Goal: Task Accomplishment & Management: Complete application form

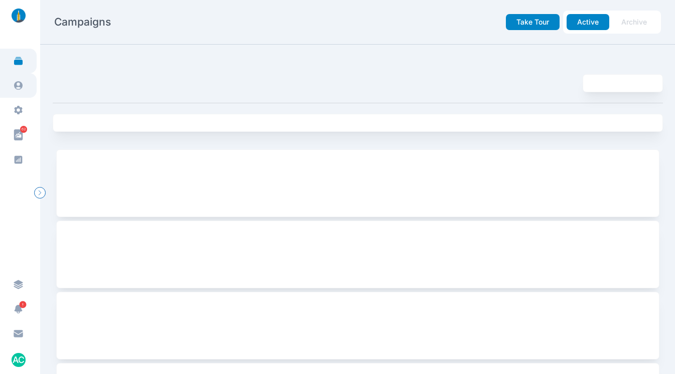
click at [27, 86] on link at bounding box center [18, 85] width 37 height 25
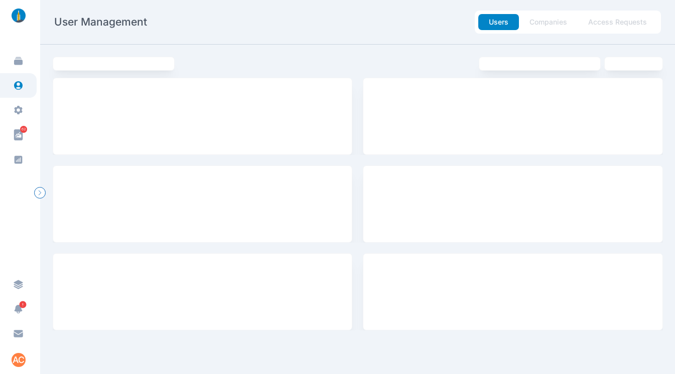
click at [604, 21] on button "Access Requests" at bounding box center [618, 22] width 80 height 16
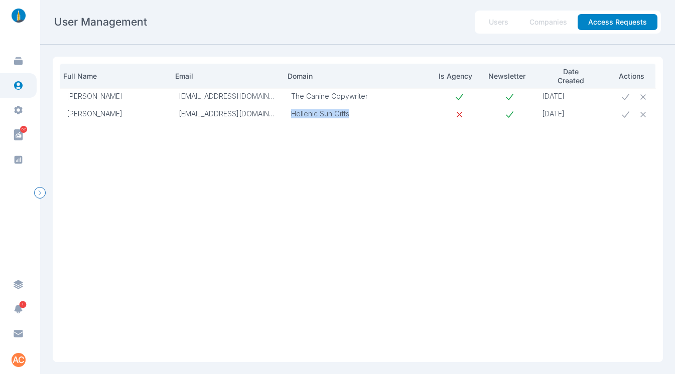
drag, startPoint x: 359, startPoint y: 114, endPoint x: 292, endPoint y: 114, distance: 66.8
click at [292, 114] on p "Hellenic Sun Gifts" at bounding box center [359, 113] width 137 height 9
copy p "Hellenic Sun Gifts"
click at [627, 116] on icon at bounding box center [625, 114] width 11 height 11
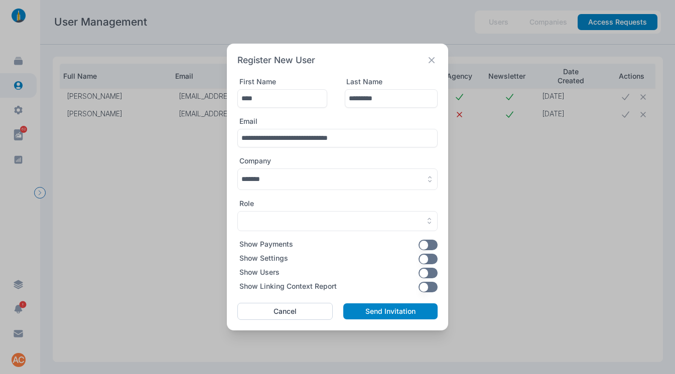
click at [303, 178] on button "button" at bounding box center [337, 180] width 200 height 22
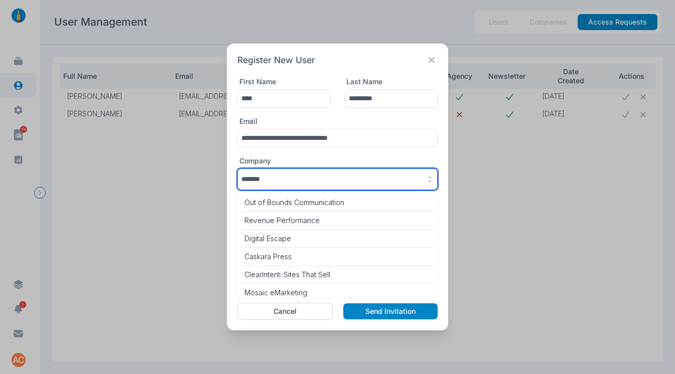
scroll to position [4503, 0]
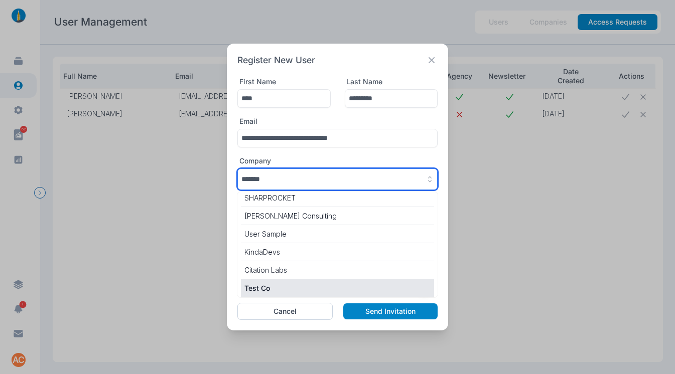
paste input "**********"
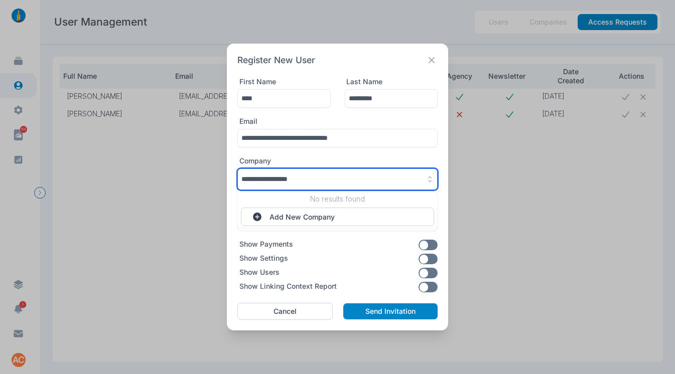
scroll to position [0, 0]
type input "**********"
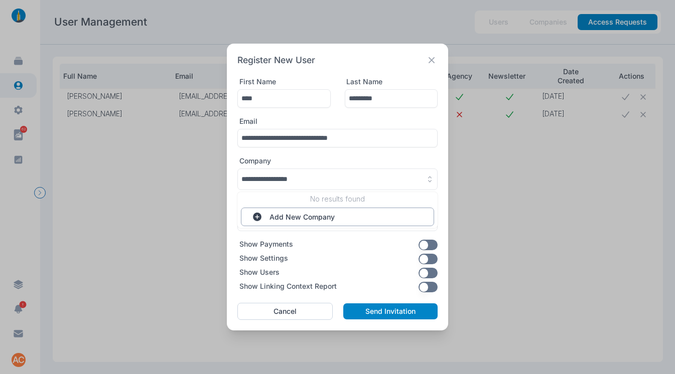
click at [301, 215] on button "Add New Company" at bounding box center [337, 217] width 193 height 19
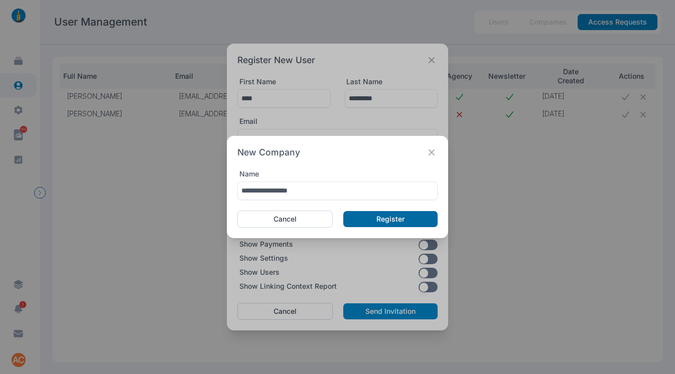
type input "**********"
click at [376, 217] on button "Register" at bounding box center [390, 219] width 94 height 16
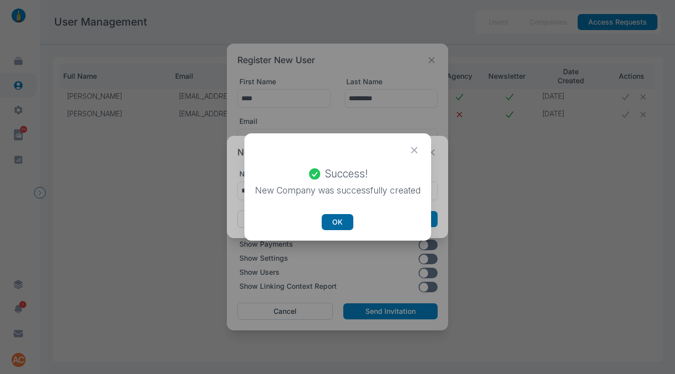
click at [326, 217] on button "OK" at bounding box center [338, 222] width 32 height 16
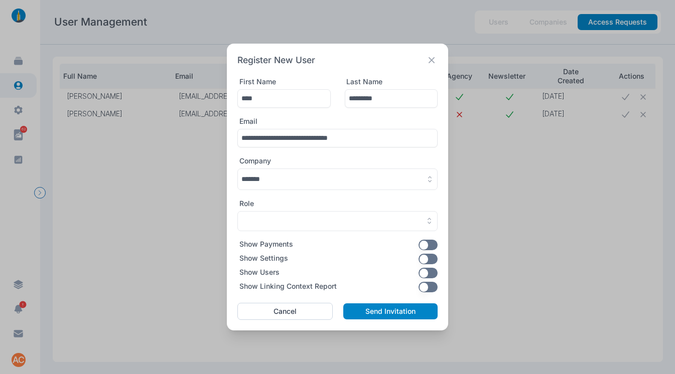
click at [320, 210] on div "Role" at bounding box center [337, 215] width 200 height 32
click at [327, 181] on button "button" at bounding box center [337, 180] width 200 height 22
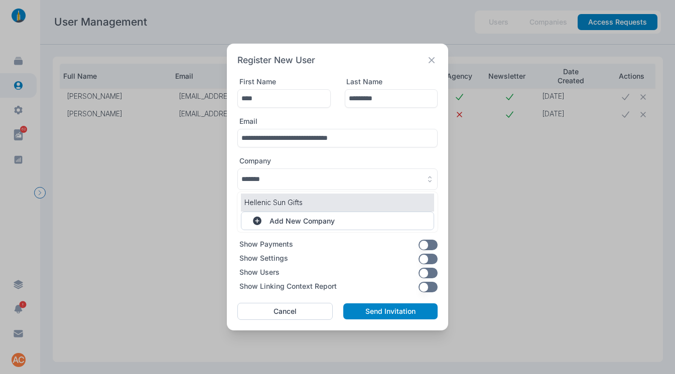
click at [313, 203] on p "Hellenic Sun Gifts" at bounding box center [337, 202] width 186 height 11
type input "**********"
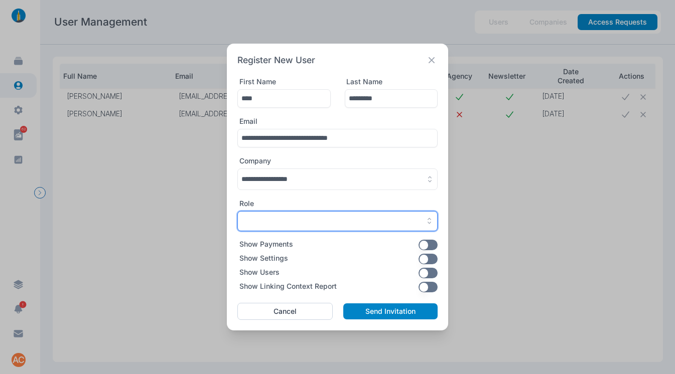
click at [307, 217] on div "button" at bounding box center [337, 221] width 192 height 9
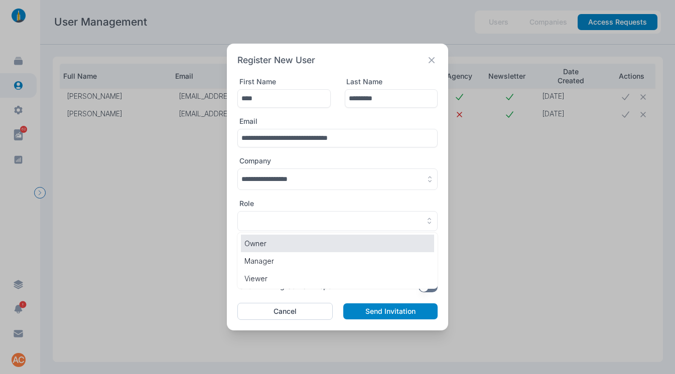
click at [292, 245] on p "Owner" at bounding box center [337, 243] width 186 height 11
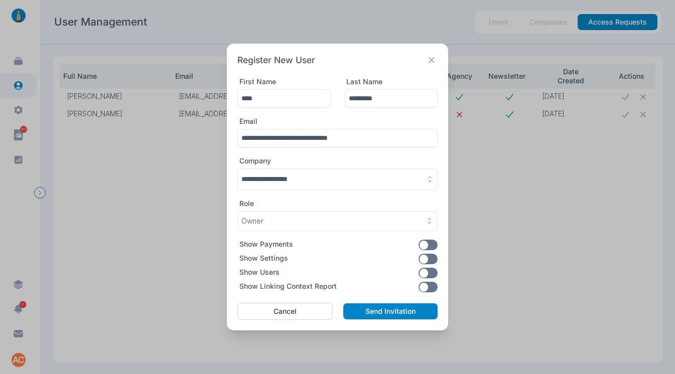
click at [426, 257] on button "button" at bounding box center [429, 259] width 20 height 11
click at [427, 284] on button "button" at bounding box center [429, 287] width 20 height 11
click at [352, 312] on button "Send Invitation" at bounding box center [390, 312] width 94 height 16
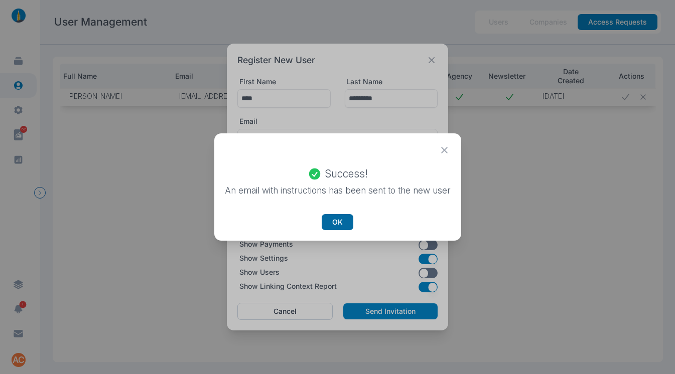
click at [345, 219] on button "OK" at bounding box center [338, 222] width 32 height 16
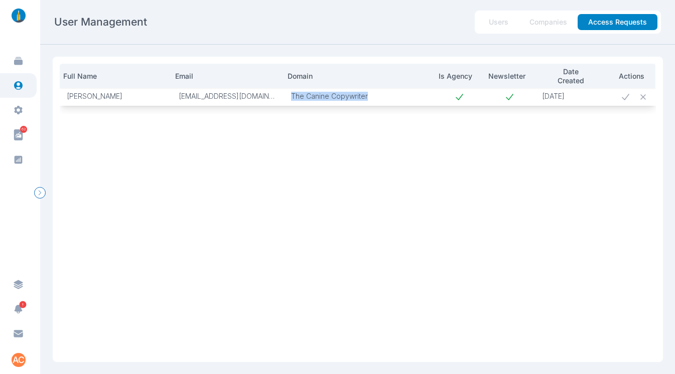
drag, startPoint x: 377, startPoint y: 95, endPoint x: 289, endPoint y: 94, distance: 88.8
click at [289, 94] on td "The Canine Copywriter" at bounding box center [359, 97] width 151 height 18
copy p "The Canine Copywriter"
click at [629, 100] on icon at bounding box center [625, 97] width 11 height 11
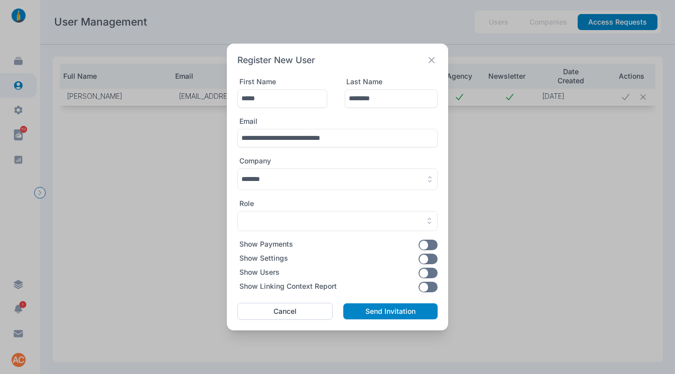
click at [277, 178] on button "button" at bounding box center [337, 180] width 200 height 22
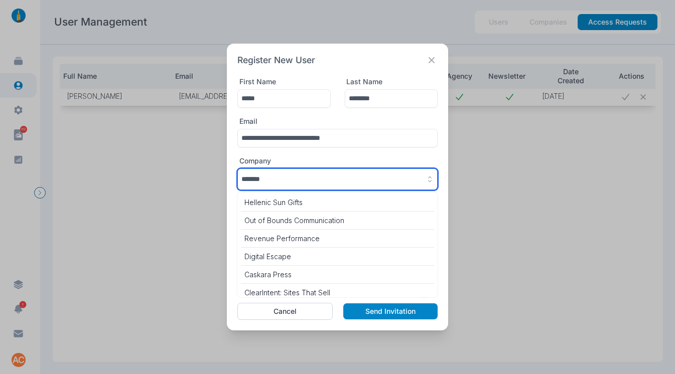
scroll to position [4522, 0]
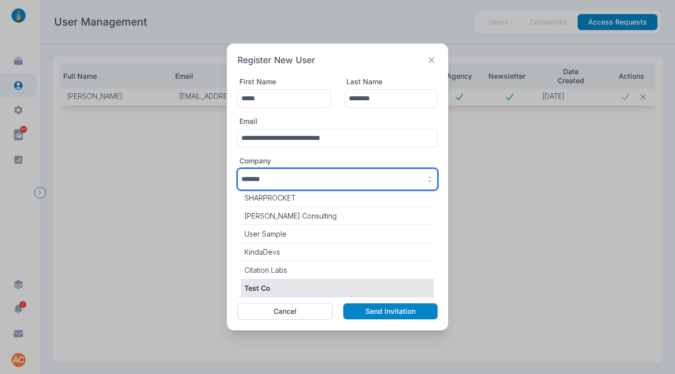
paste input "**********"
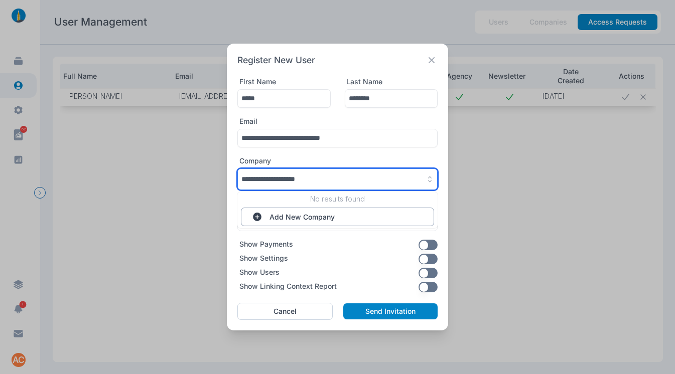
type input "**********"
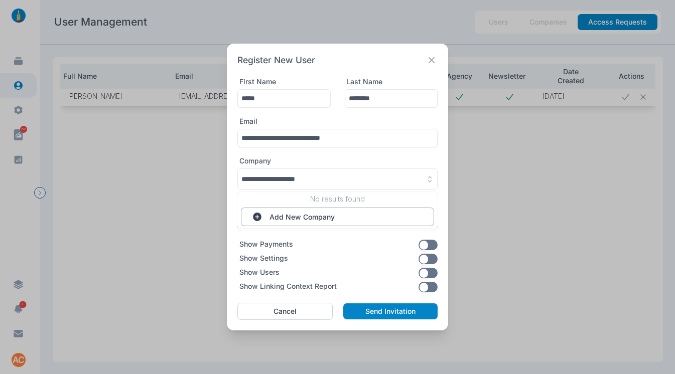
click at [281, 208] on button "Add New Company" at bounding box center [337, 217] width 193 height 19
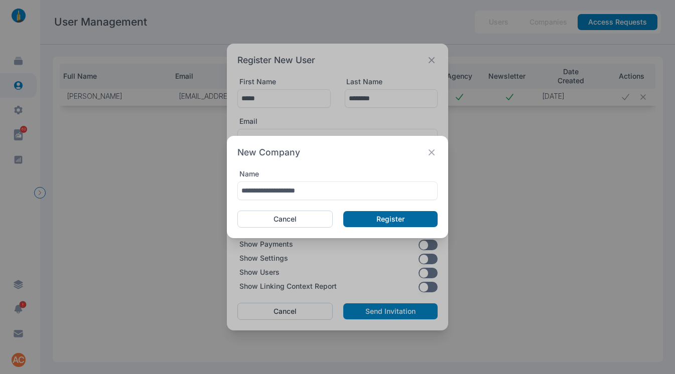
type input "**********"
click at [361, 220] on button "Register" at bounding box center [390, 219] width 94 height 16
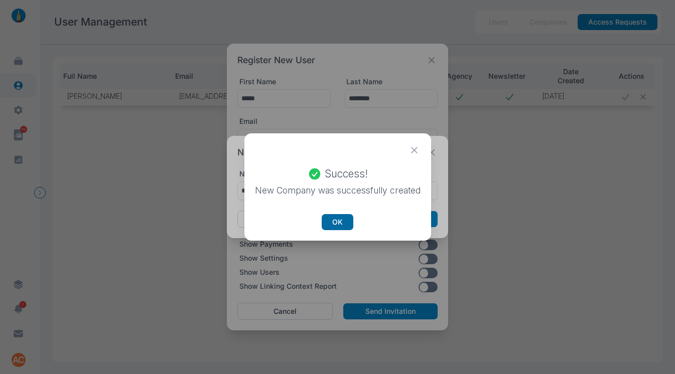
click at [339, 220] on button "OK" at bounding box center [338, 222] width 32 height 16
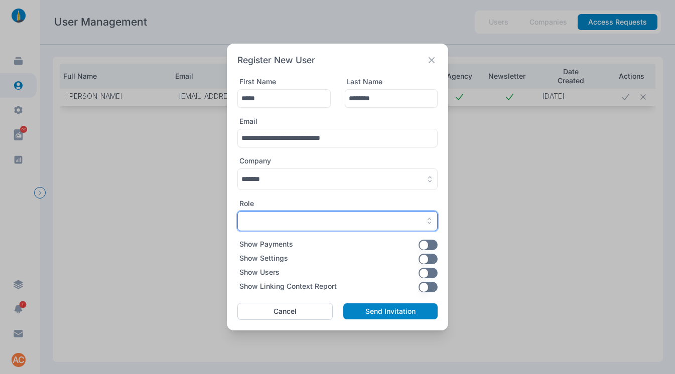
click at [334, 219] on div "button" at bounding box center [337, 221] width 192 height 9
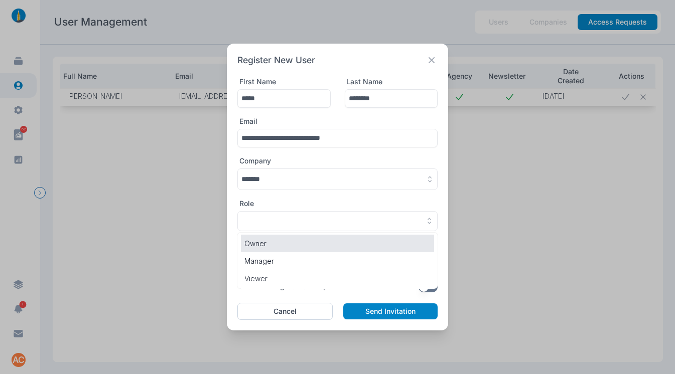
click at [314, 245] on p "Owner" at bounding box center [337, 243] width 186 height 11
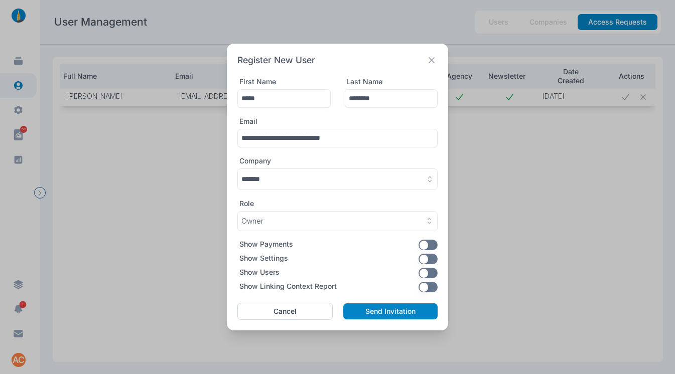
click at [319, 184] on button "button" at bounding box center [337, 180] width 200 height 22
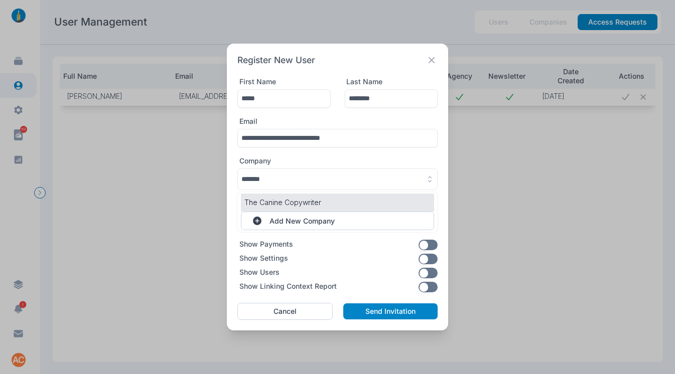
click at [316, 204] on p "The Canine Copywriter" at bounding box center [337, 202] width 186 height 11
type input "**********"
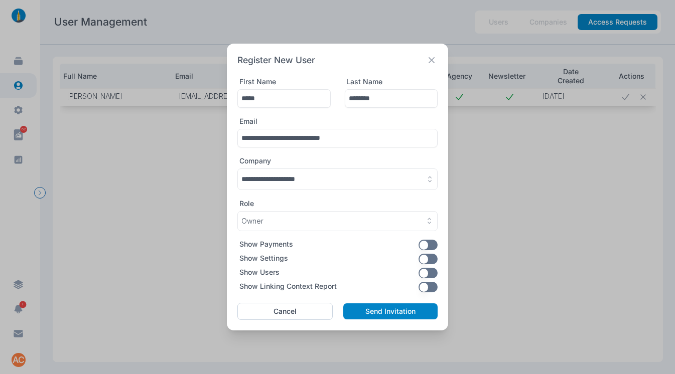
click at [431, 260] on button "button" at bounding box center [429, 259] width 20 height 11
click at [433, 299] on div "**********" at bounding box center [337, 187] width 221 height 287
click at [429, 290] on button "button" at bounding box center [429, 287] width 20 height 11
click at [358, 307] on button "Send Invitation" at bounding box center [390, 312] width 94 height 16
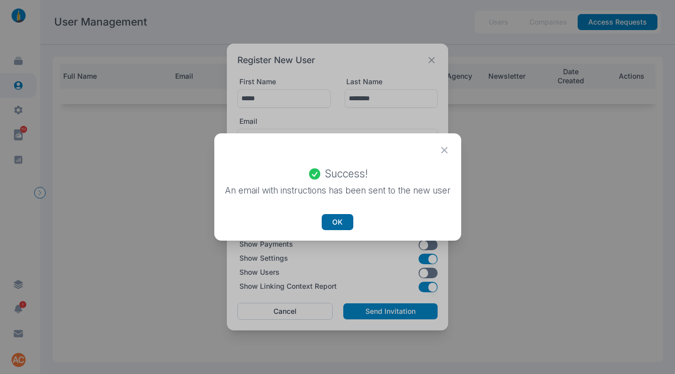
click at [339, 219] on button "OK" at bounding box center [338, 222] width 32 height 16
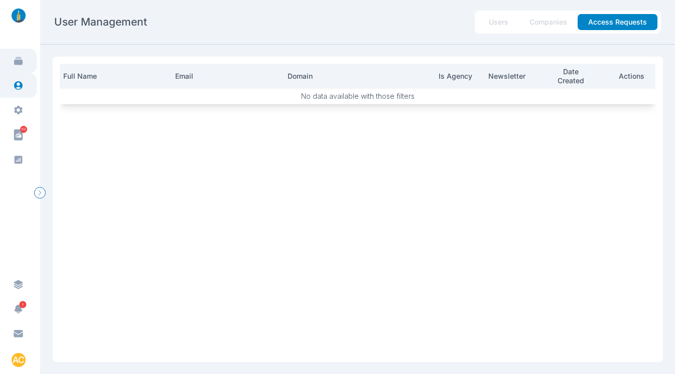
click at [14, 62] on icon at bounding box center [18, 61] width 11 height 11
